Goal: Find specific page/section: Find specific page/section

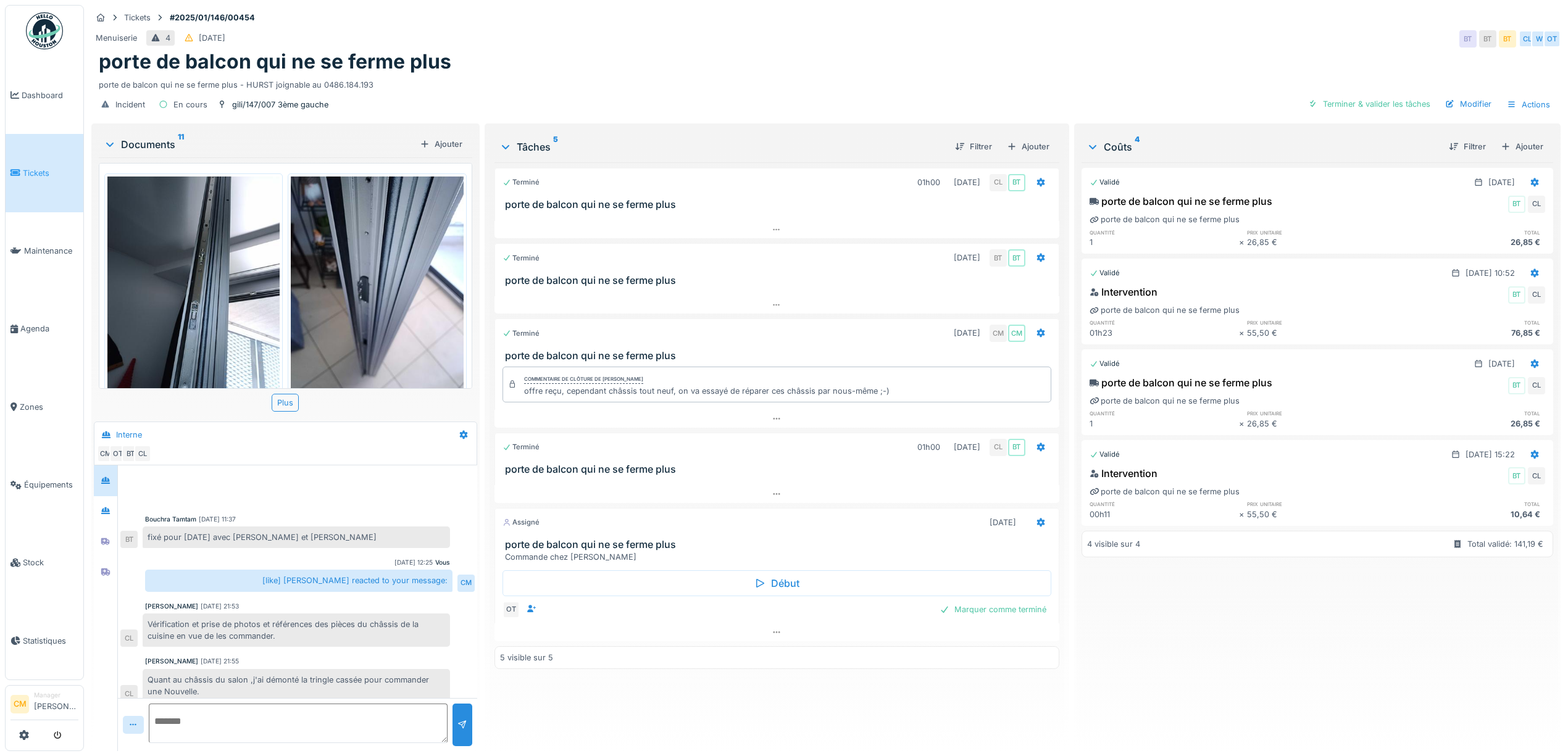
scroll to position [309, 0]
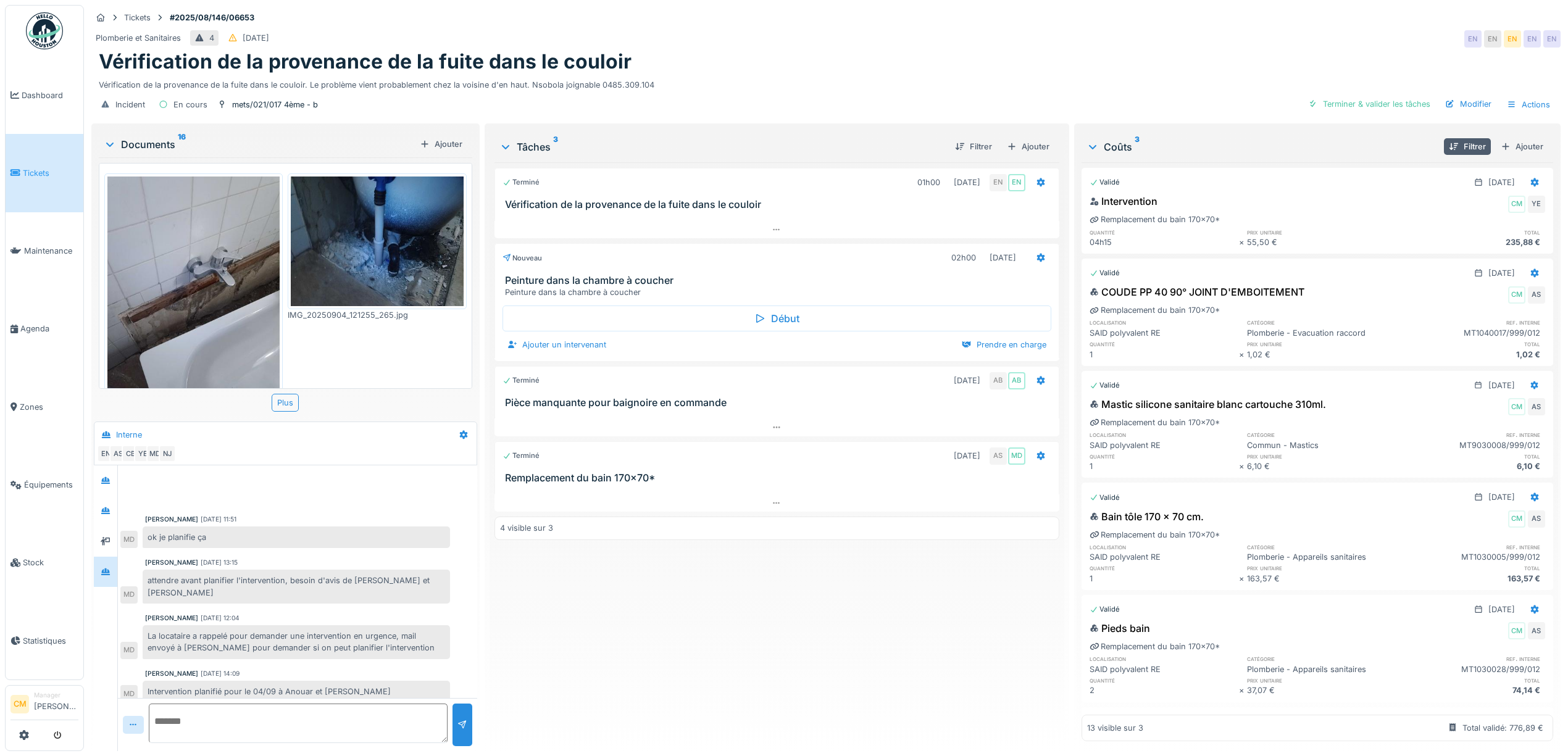
scroll to position [272, 0]
